Goal: Task Accomplishment & Management: Complete application form

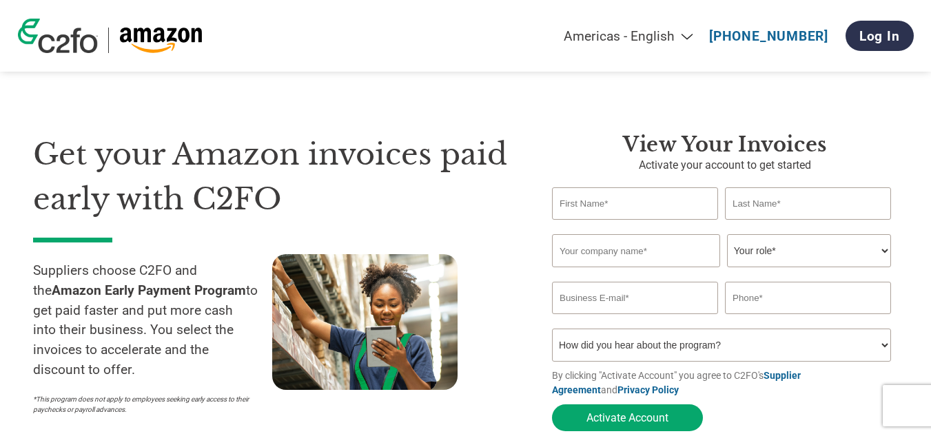
click at [596, 206] on input "text" at bounding box center [635, 203] width 166 height 32
type input "[PERSON_NAME]"
type input "A3Data"
select select "CFO"
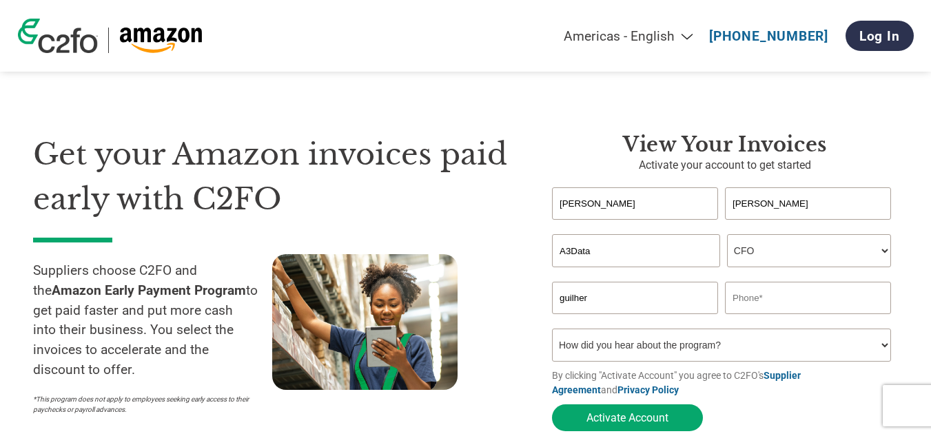
type input "[EMAIL_ADDRESS][DOMAIN_NAME]"
click at [727, 300] on input "31996124839" at bounding box center [808, 298] width 166 height 32
type input "[PHONE_NUMBER]"
click at [697, 338] on select "How did you hear about the program? Received a letter Email Social Media Online…" at bounding box center [721, 345] width 339 height 33
select select "Email"
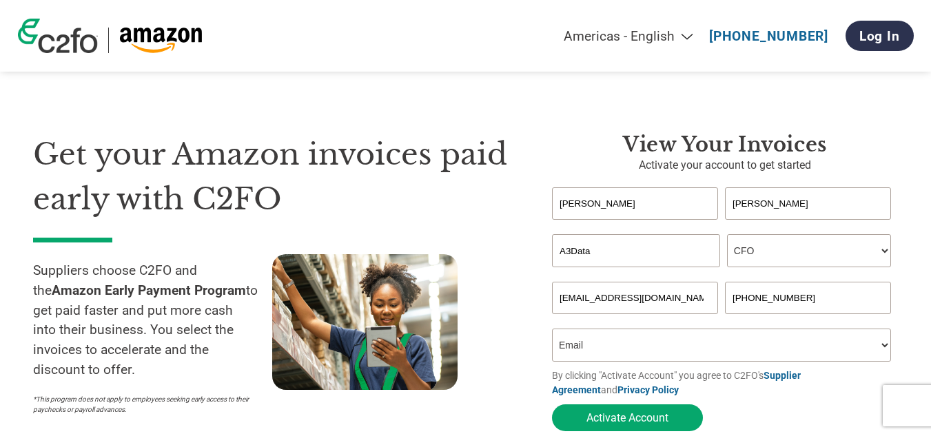
click at [552, 333] on select "How did you hear about the program? Received a letter Email Social Media Online…" at bounding box center [721, 345] width 339 height 33
click at [645, 415] on button "Activate Account" at bounding box center [627, 417] width 151 height 27
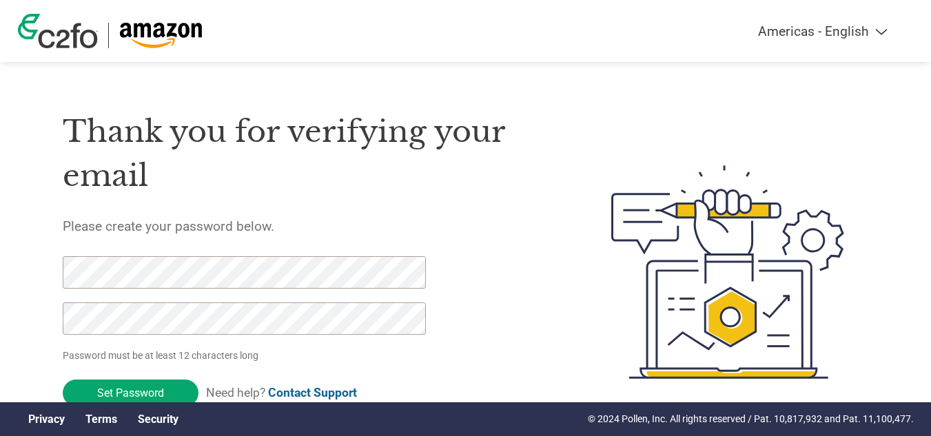
click at [168, 386] on input "Set Password" at bounding box center [131, 393] width 136 height 27
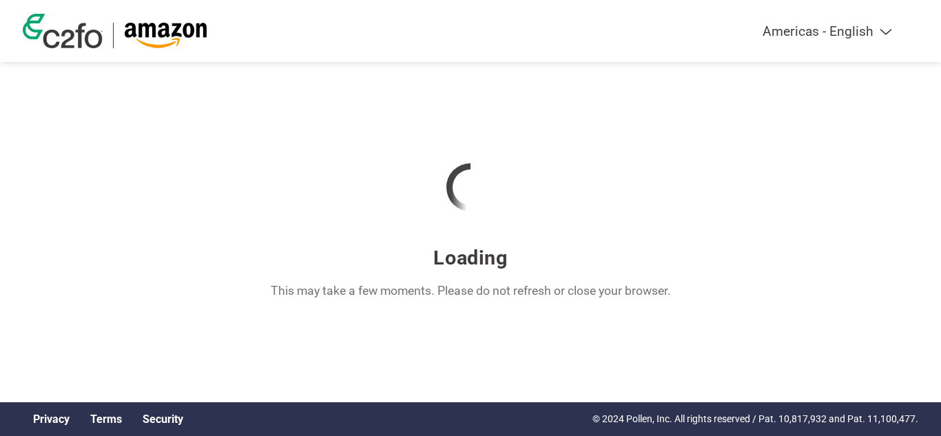
click at [0, 386] on nordpass-portal at bounding box center [0, 386] width 0 height 0
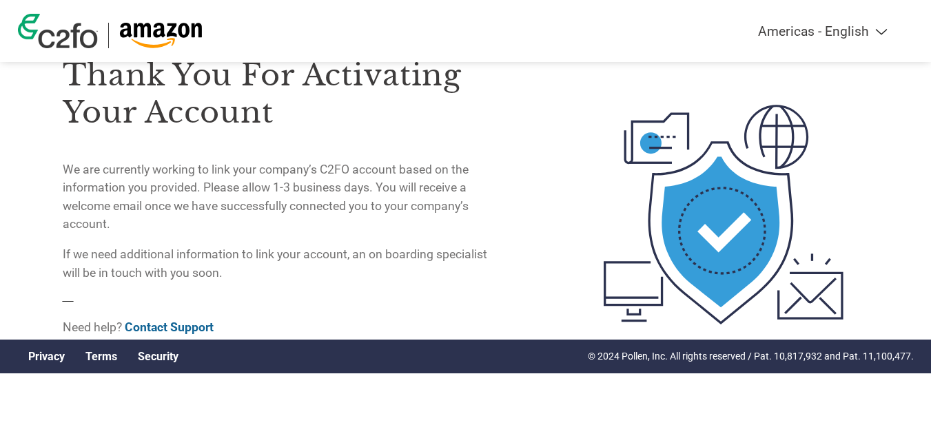
scroll to position [63, 0]
